Goal: Book appointment/travel/reservation

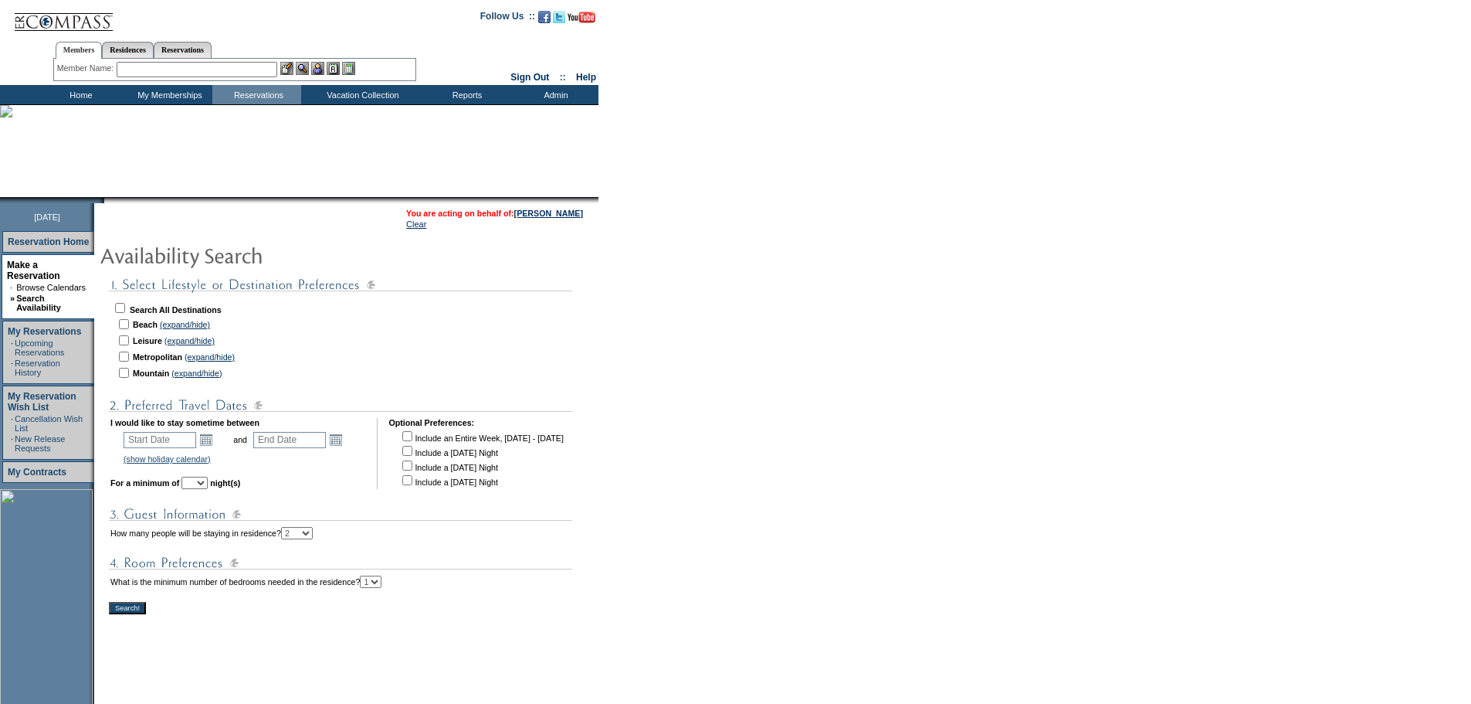
click at [125, 308] on input "checkbox" at bounding box center [120, 308] width 10 height 10
checkbox input "true"
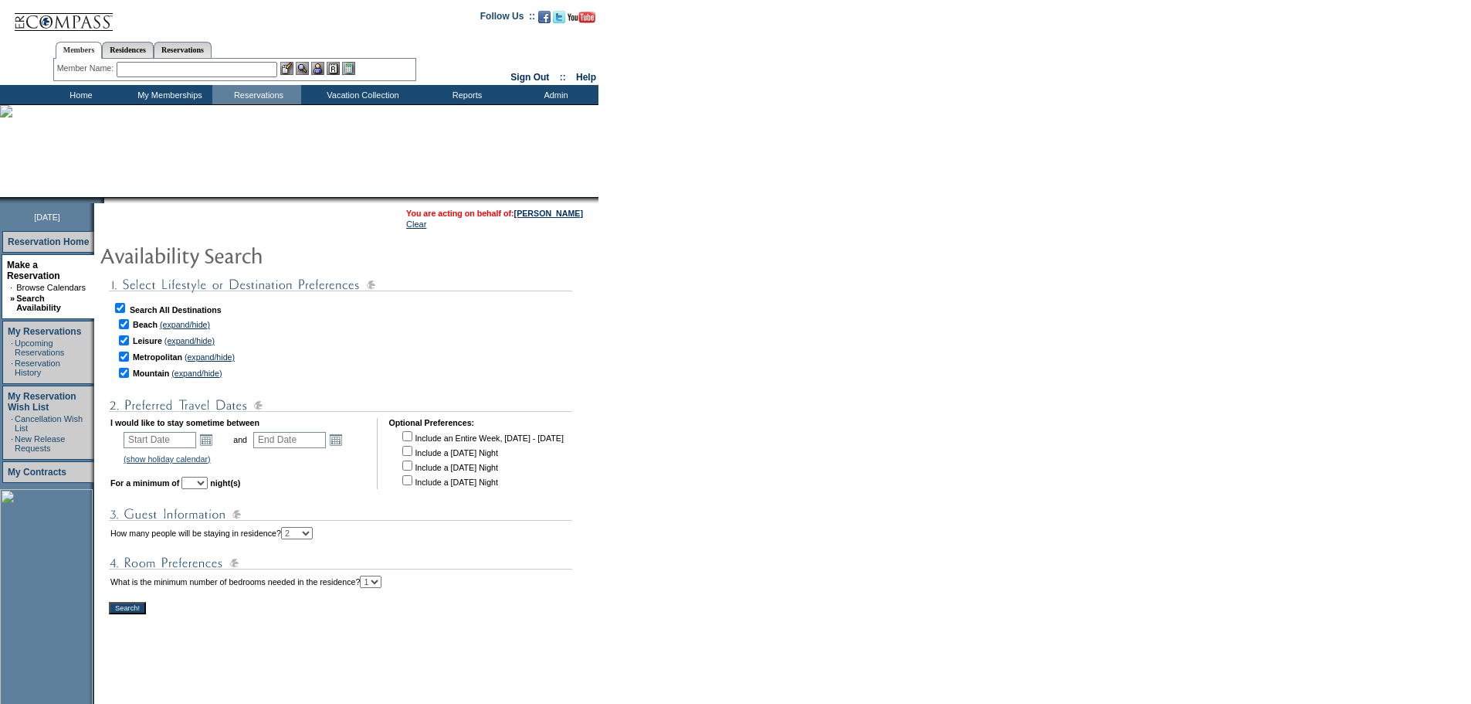
checkbox input "true"
click at [215, 445] on link "Open the calendar popup." at bounding box center [206, 439] width 17 height 17
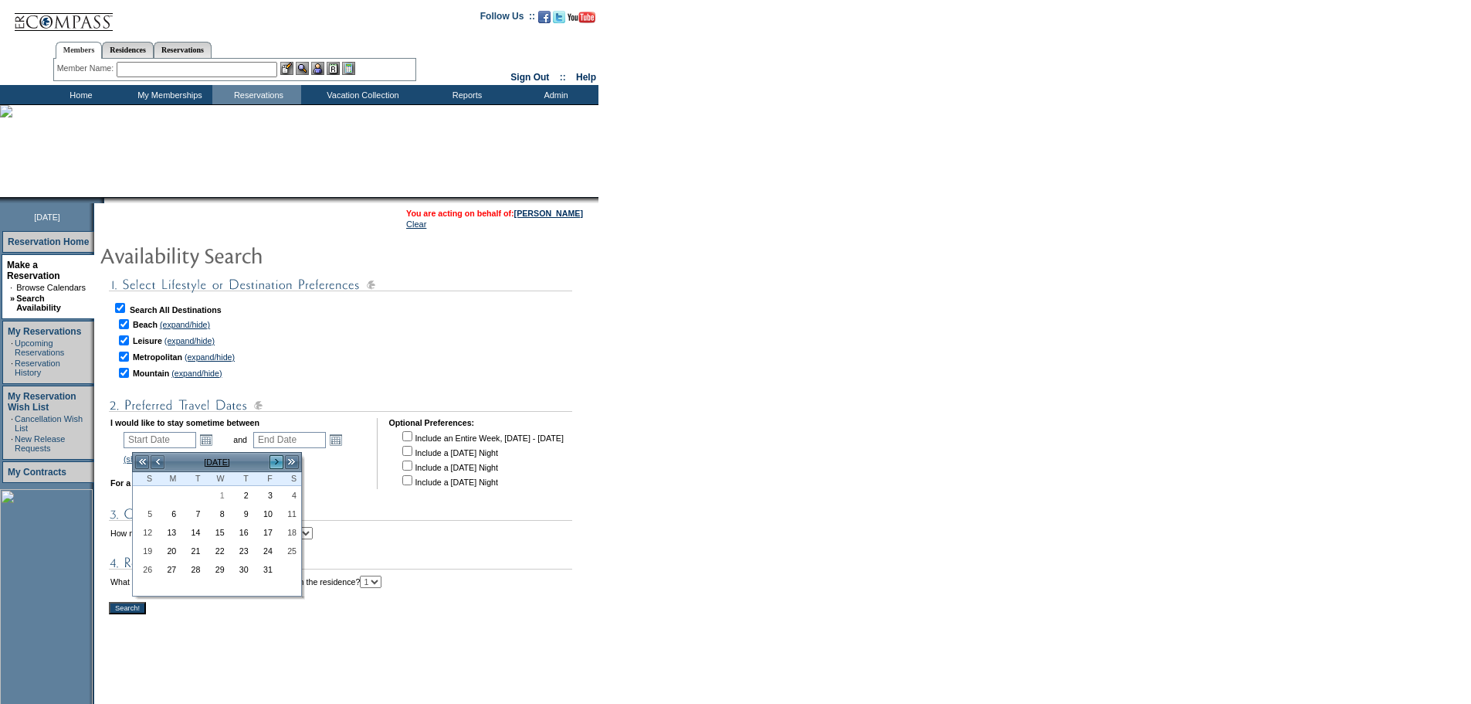
click at [271, 466] on link ">" at bounding box center [276, 461] width 15 height 15
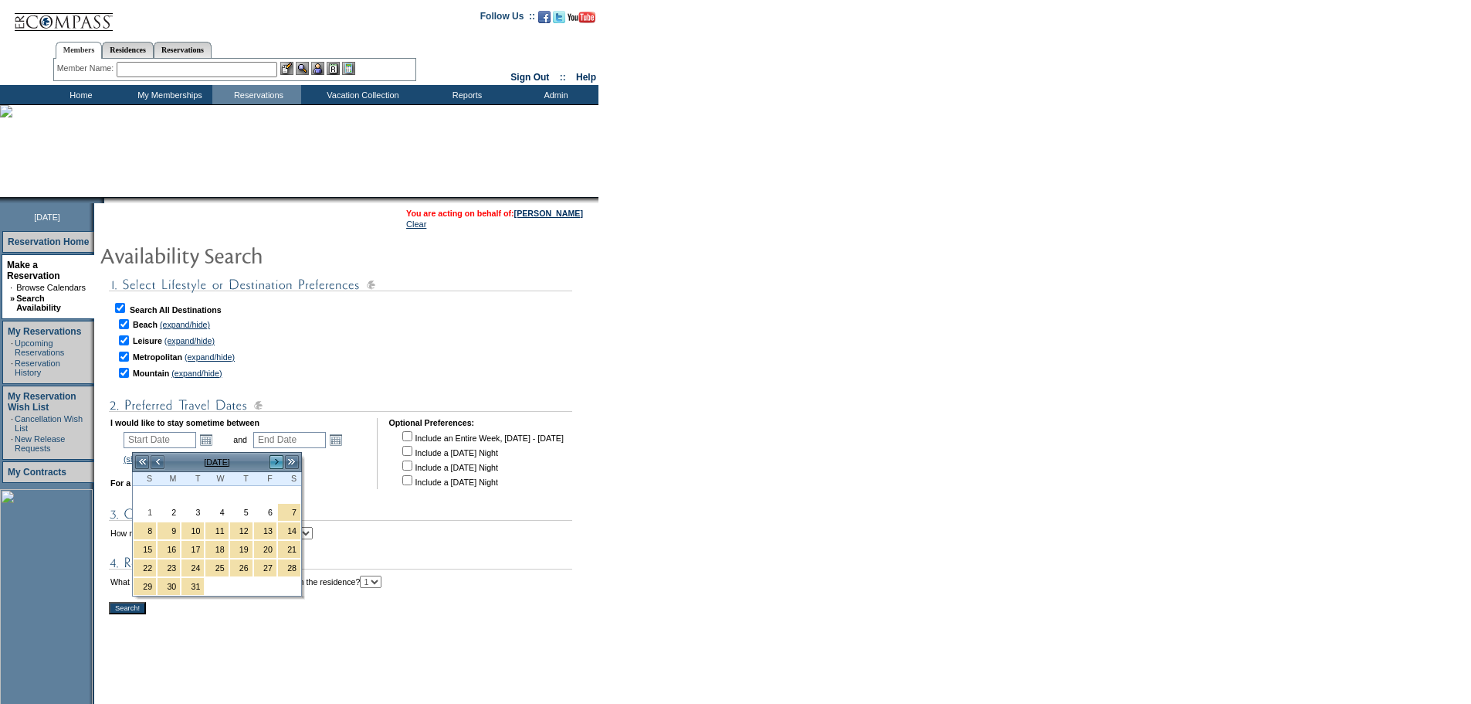
click at [271, 466] on link ">" at bounding box center [276, 461] width 15 height 15
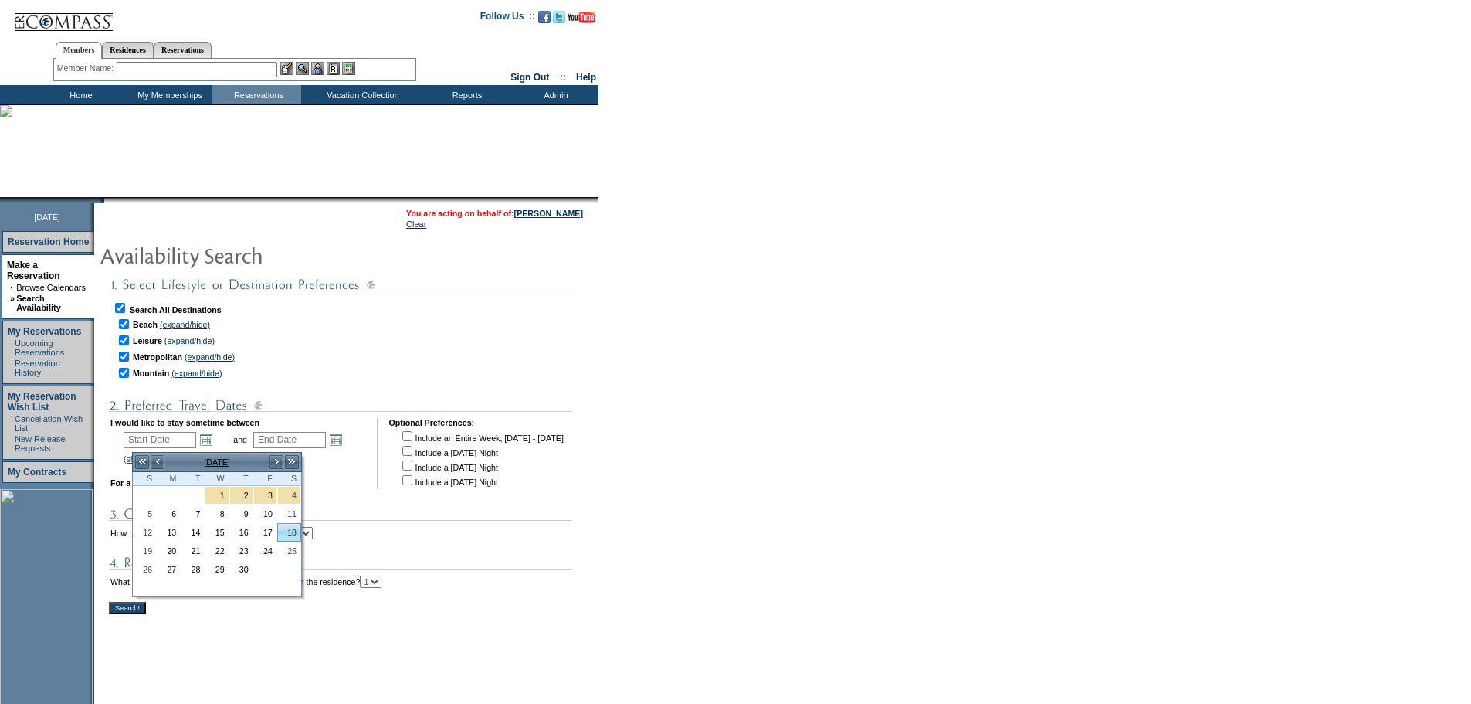
click at [294, 531] on link "18" at bounding box center [289, 532] width 22 height 17
type input "2026-04-18"
type input "2026-04-19"
type input "4/18/2026"
type input "4/19/2026"
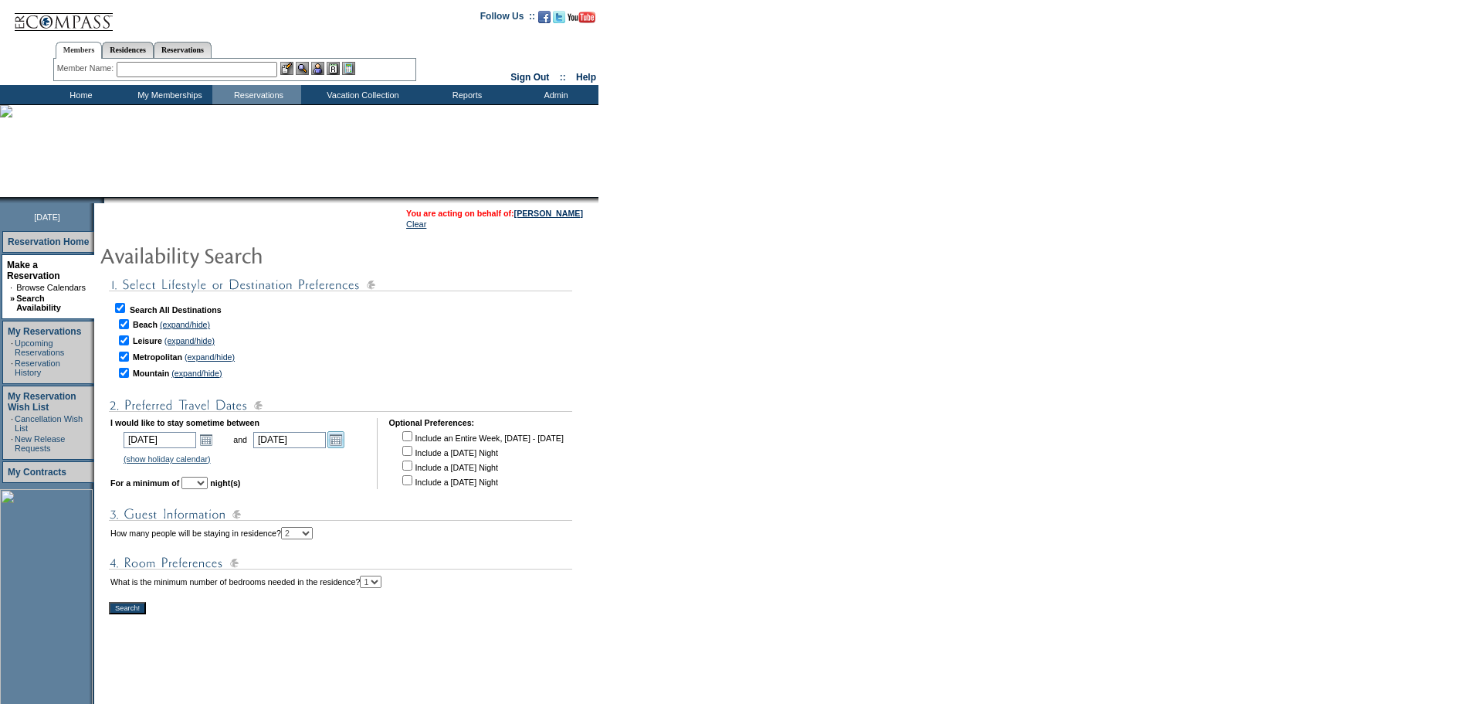
click at [344, 448] on link "Open the calendar popup." at bounding box center [335, 439] width 17 height 17
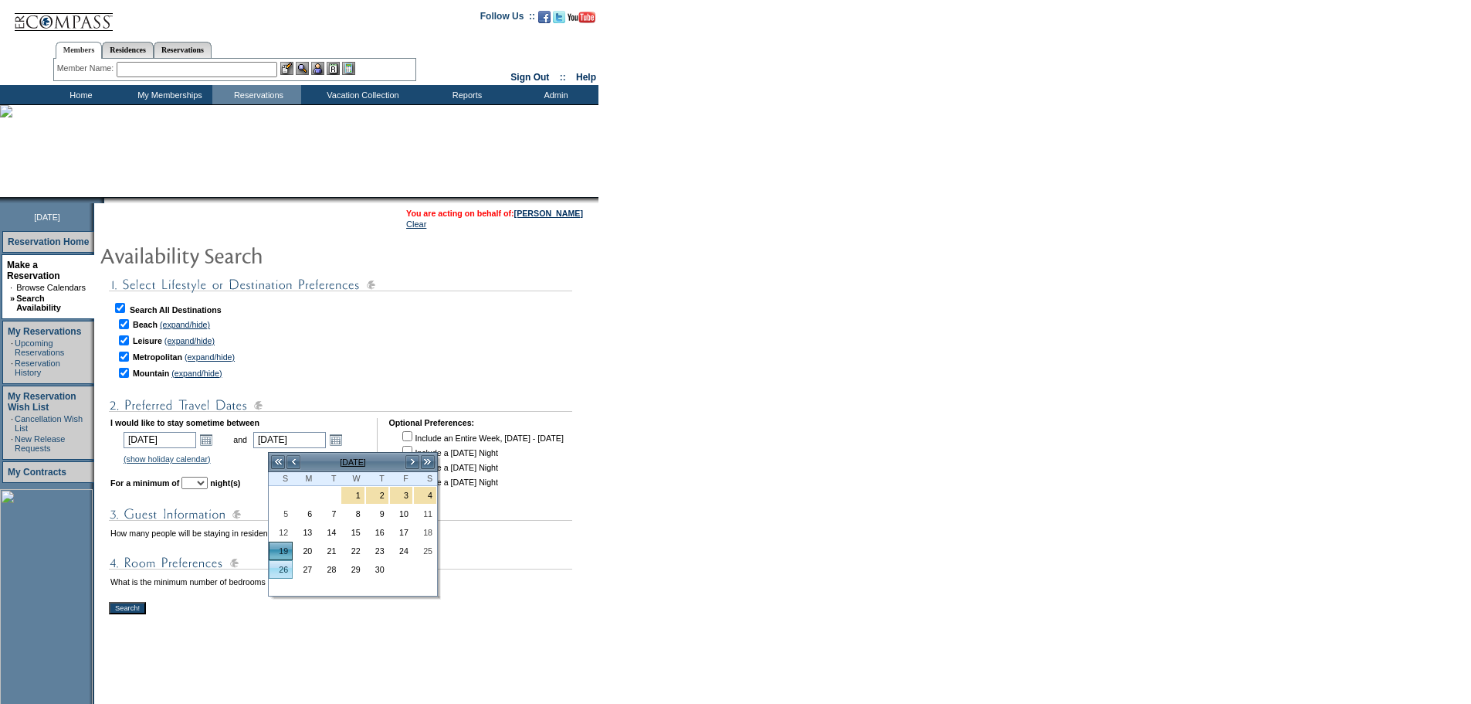
click at [280, 571] on link "26" at bounding box center [281, 569] width 22 height 17
type input "2026-04-26"
type input "4/26/2026"
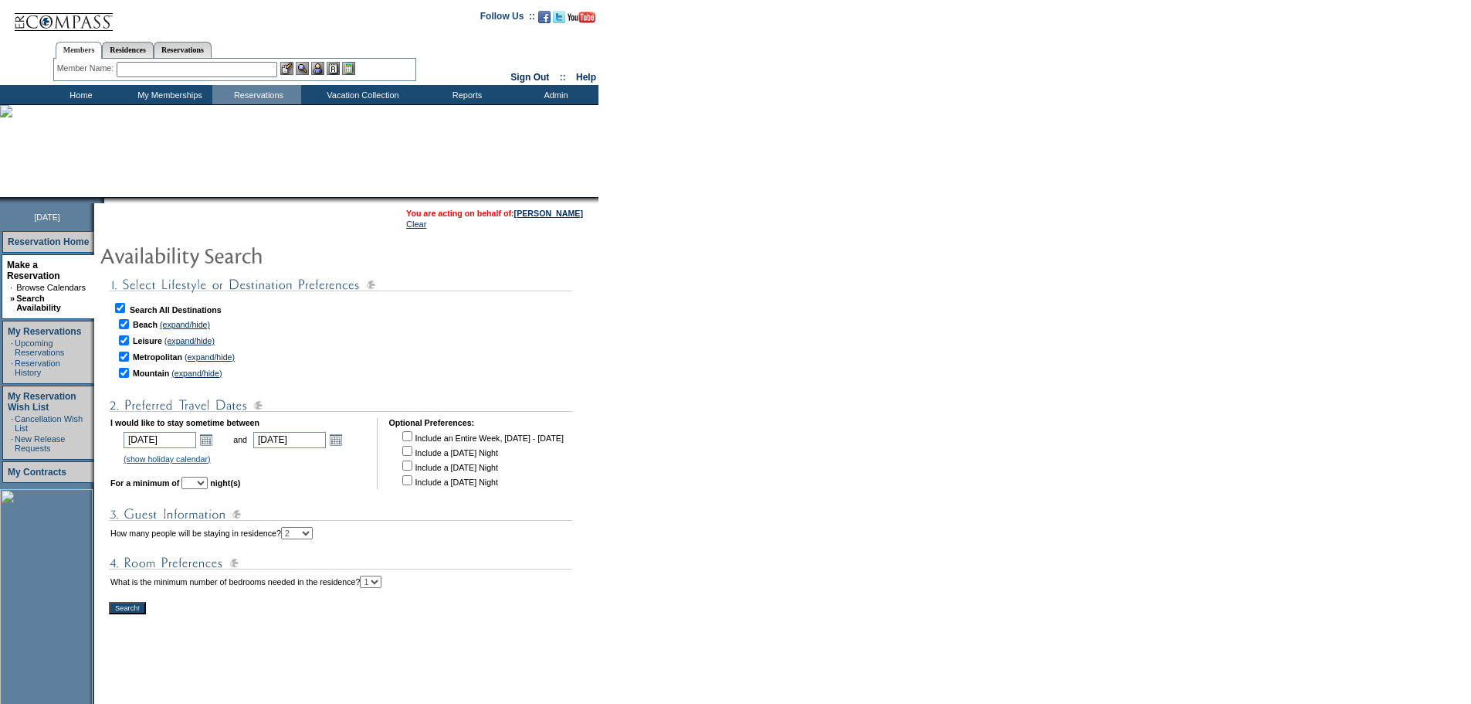
click at [208, 487] on select "1 2 3 4 5 6 7 8 9 10 11 12 13 14" at bounding box center [194, 482] width 26 height 12
select select "4"
click at [203, 482] on select "1 2 3 4 5 6 7 8 9 10 11 12 13 14" at bounding box center [194, 482] width 26 height 12
click at [142, 612] on input "Search!" at bounding box center [127, 608] width 37 height 12
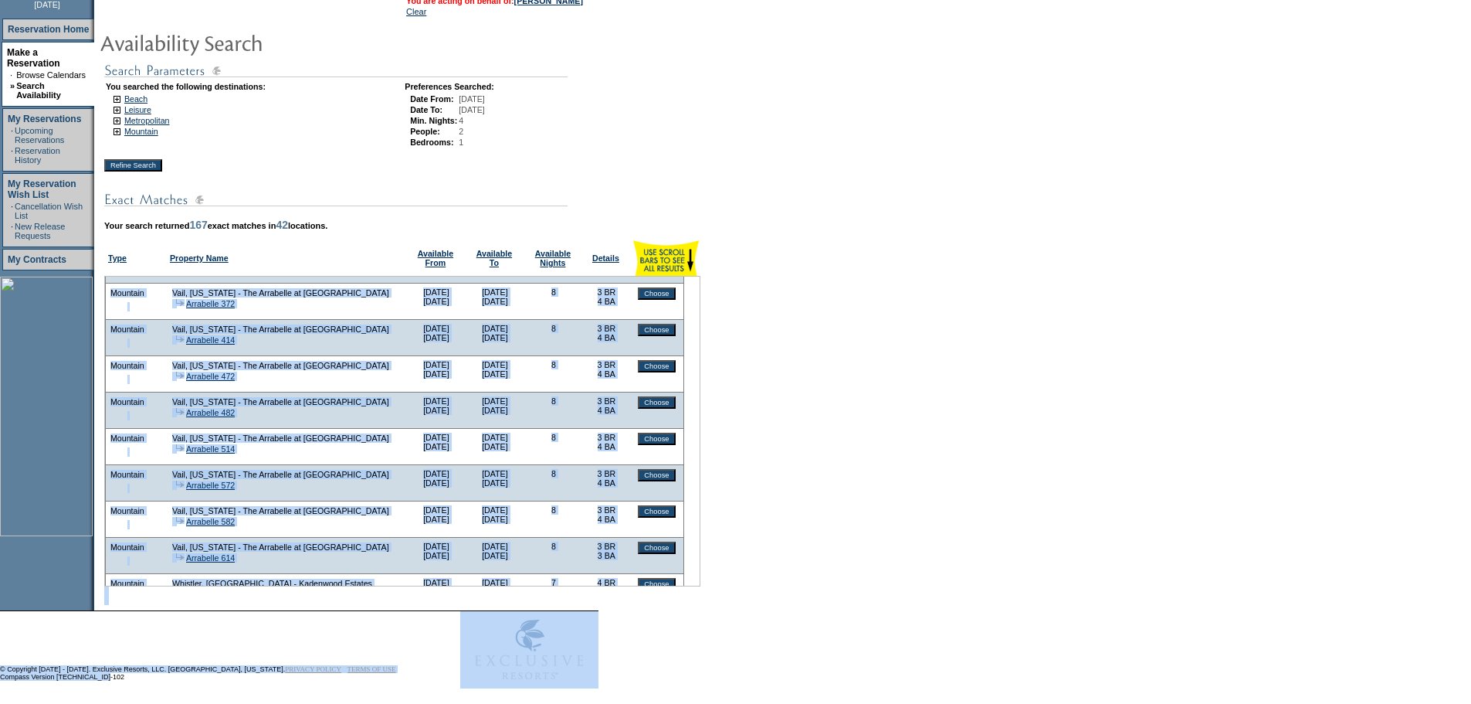
scroll to position [233, 0]
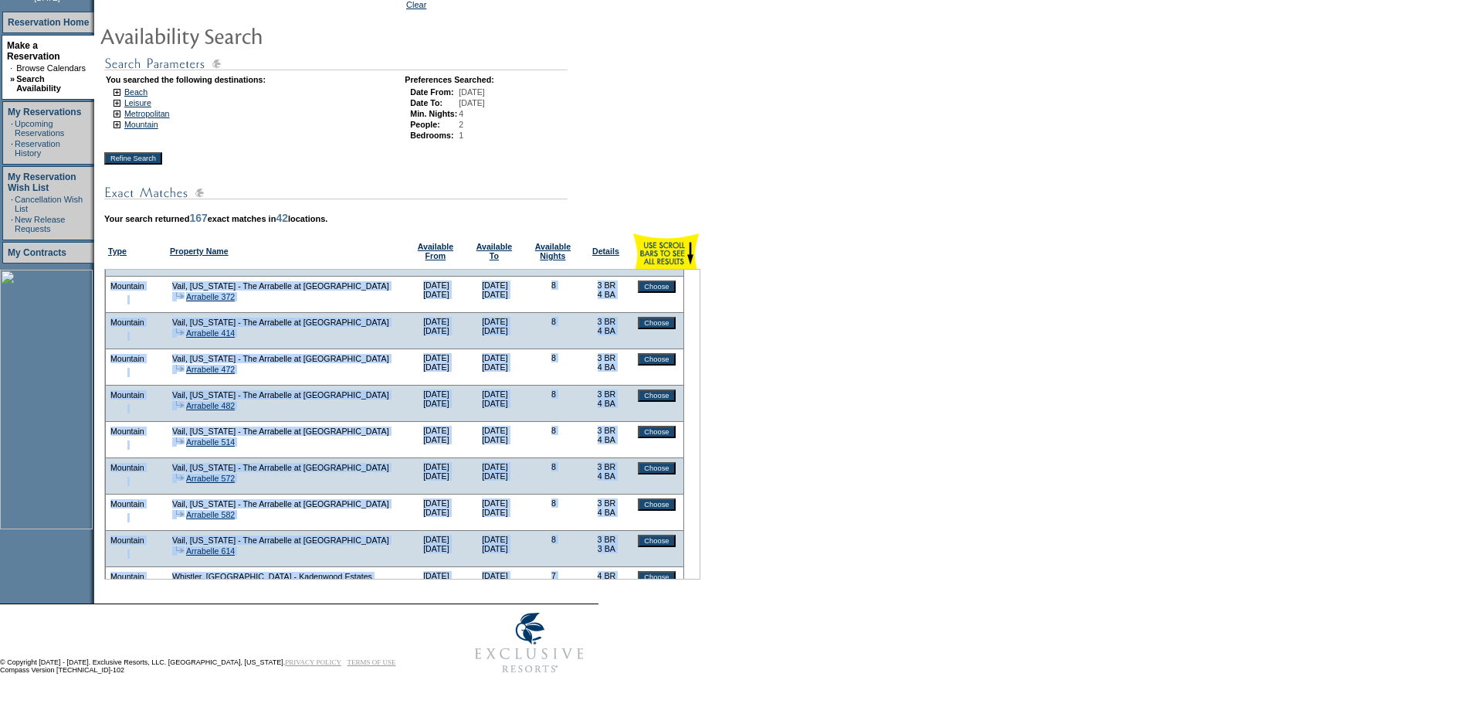
drag, startPoint x: 119, startPoint y: 456, endPoint x: 638, endPoint y: 569, distance: 531.1
copy tbody "Beach [GEOGRAPHIC_DATA] - [GEOGRAPHIC_DATA][PERSON_NAME], [GEOGRAPHIC_DATA] 12 …"
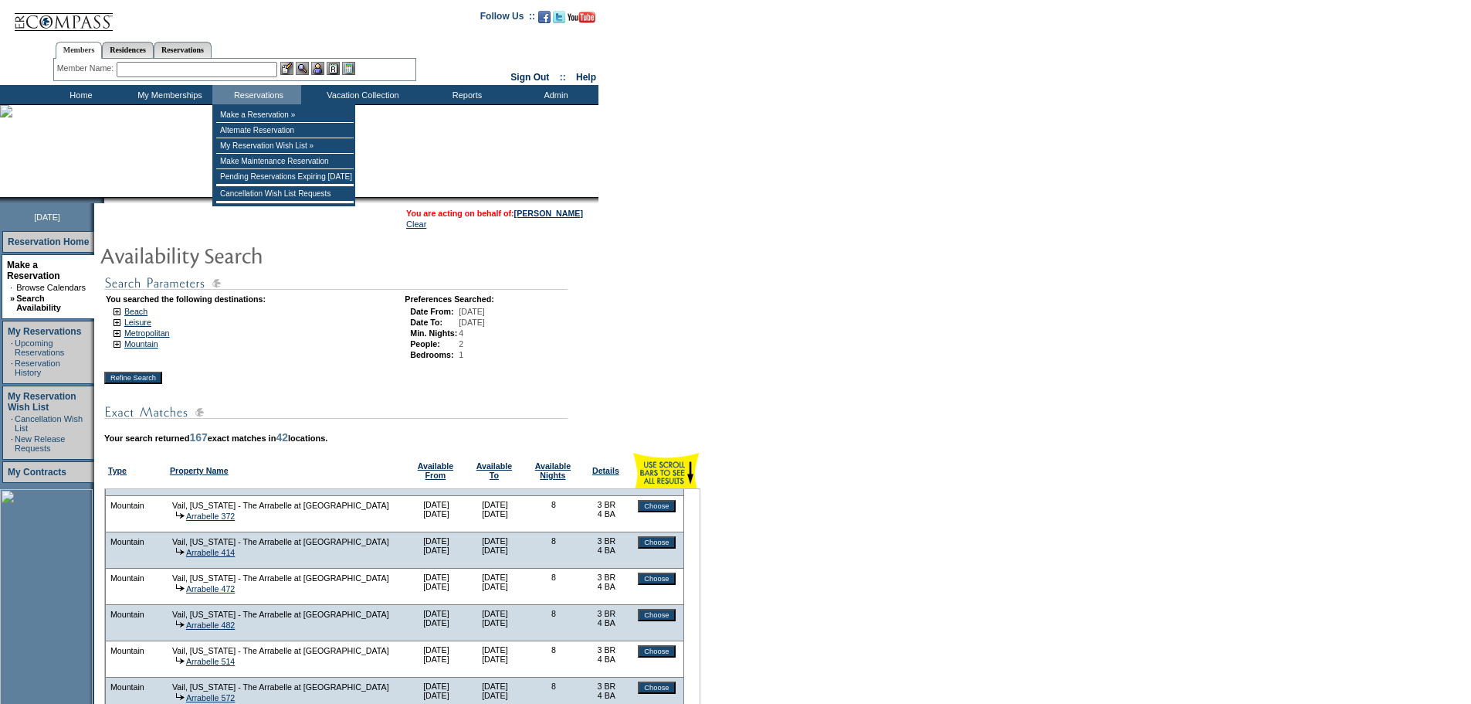
click at [251, 70] on input "text" at bounding box center [197, 69] width 161 height 15
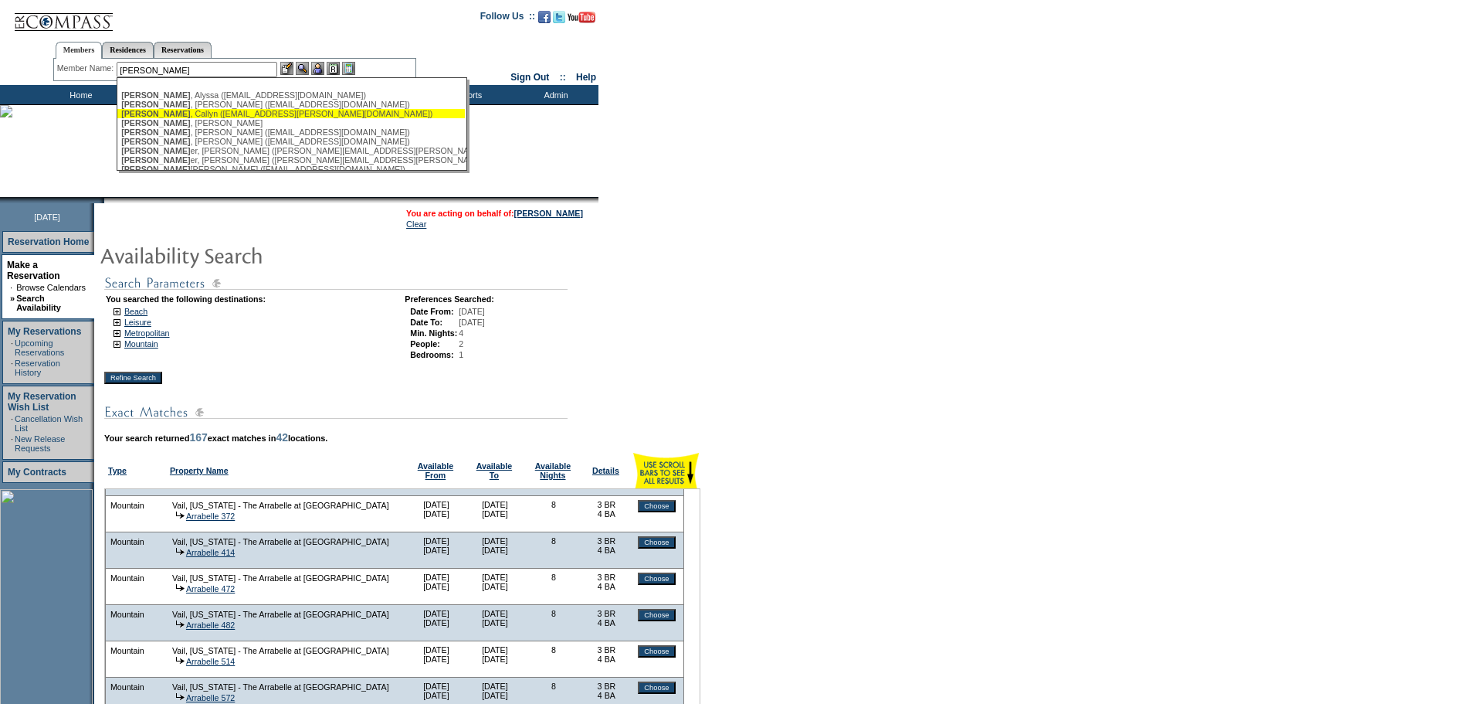
click at [164, 112] on div "[PERSON_NAME] ([EMAIL_ADDRESS][PERSON_NAME][DOMAIN_NAME])" at bounding box center [291, 113] width 340 height 9
type input "[PERSON_NAME] ([EMAIL_ADDRESS][PERSON_NAME][DOMAIN_NAME])"
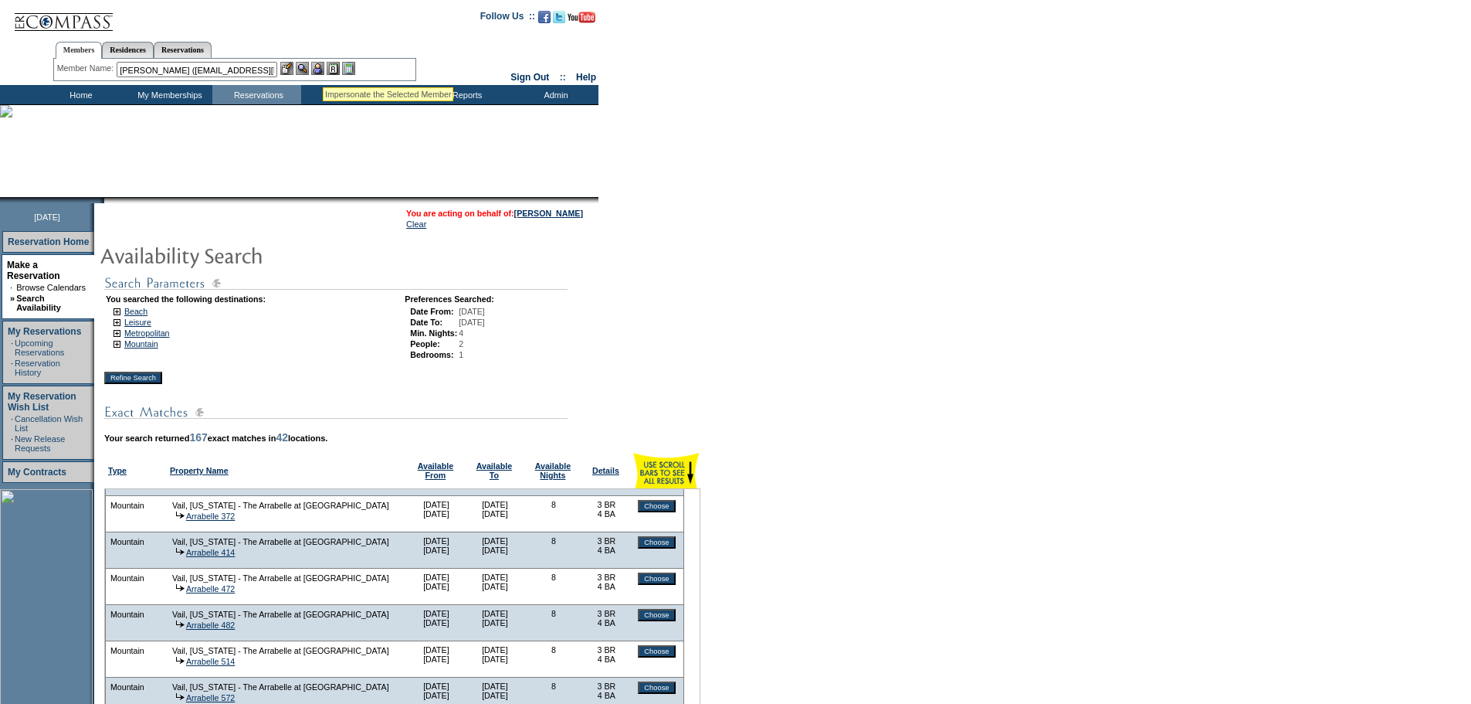
click at [323, 68] on img at bounding box center [317, 68] width 13 height 13
click at [306, 66] on img at bounding box center [302, 68] width 13 height 13
